Goal: Information Seeking & Learning: Learn about a topic

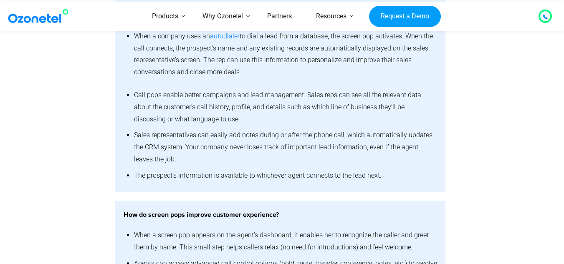
scroll to position [1285, 0]
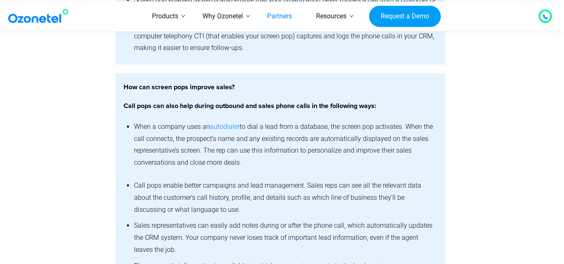
click at [278, 18] on link "Partners" at bounding box center [279, 17] width 49 height 30
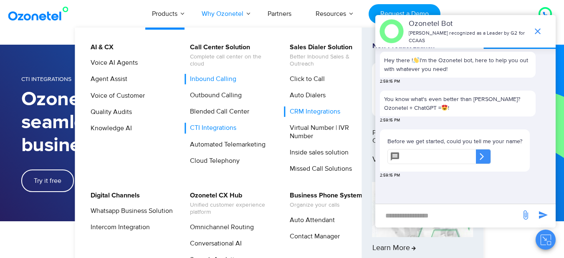
drag, startPoint x: 207, startPoint y: 76, endPoint x: 202, endPoint y: 78, distance: 5.2
click at [202, 78] on link "Inbound Calling" at bounding box center [211, 79] width 53 height 10
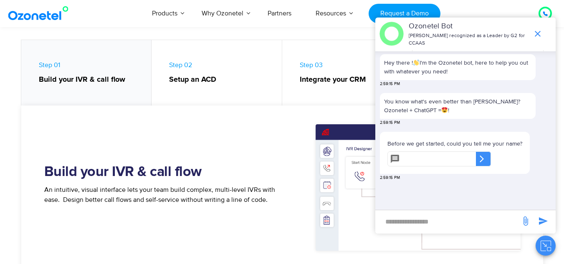
scroll to position [400, 0]
click at [538, 34] on icon "end chat or minimize" at bounding box center [538, 34] width 6 height 6
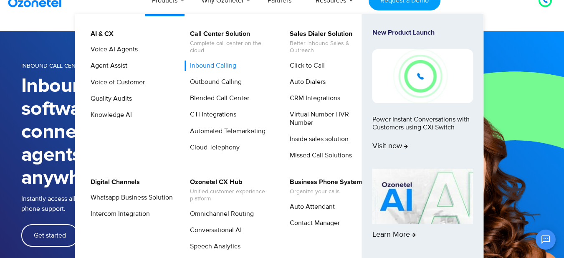
scroll to position [15, 0]
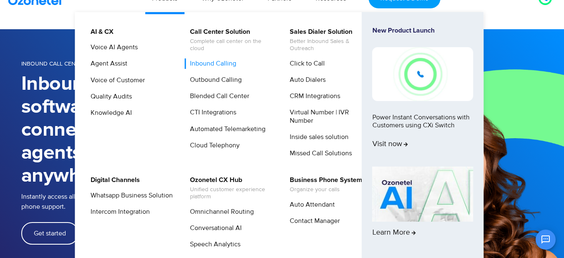
click at [208, 67] on link "Inbound Calling" at bounding box center [211, 63] width 53 height 10
